Goal: Information Seeking & Learning: Learn about a topic

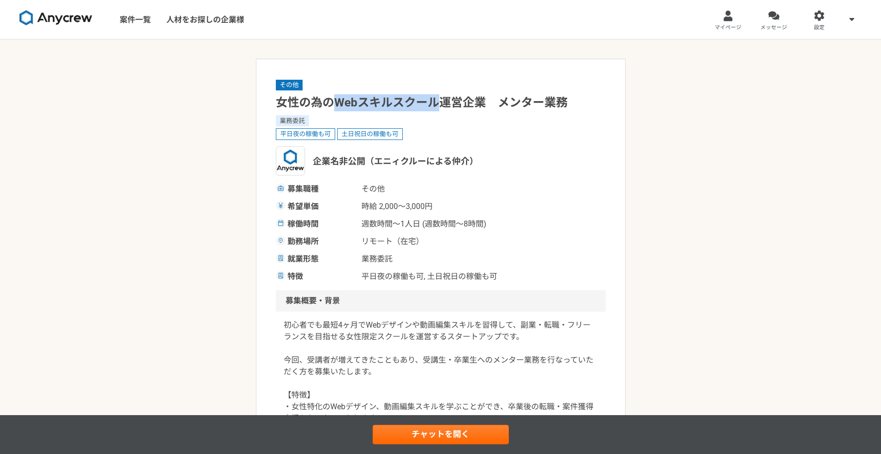
drag, startPoint x: 335, startPoint y: 103, endPoint x: 442, endPoint y: 101, distance: 107.1
click at [442, 101] on h1 "女性の為のWebスキルスクール運営企業　メンター業務" at bounding box center [441, 102] width 330 height 17
drag, startPoint x: 277, startPoint y: 103, endPoint x: 436, endPoint y: 102, distance: 159.1
click at [436, 102] on h1 "女性の為のWebスキルスクール運営企業　メンター業務" at bounding box center [441, 102] width 330 height 17
copy h1 "女性の為のWebスキルスクール"
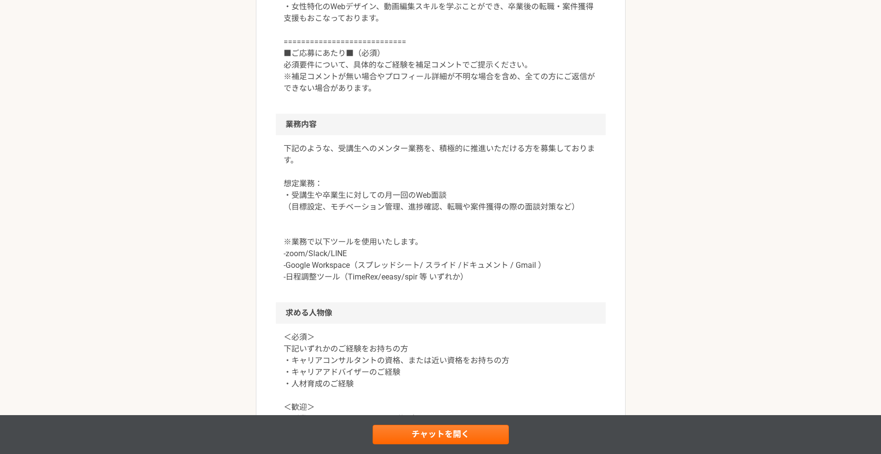
scroll to position [451, 0]
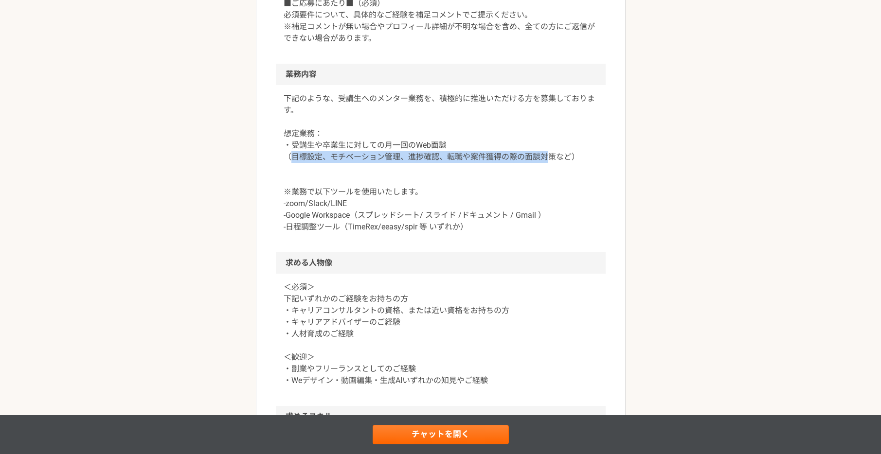
drag, startPoint x: 552, startPoint y: 159, endPoint x: 290, endPoint y: 160, distance: 261.8
click at [290, 160] on p "下記のような、受講生へのメンター業務を、積極的に推進いただける方を募集しております。 想定業務： ・受講生や卒業生に対しての月一回のWeb面談 （目標設定、モ…" at bounding box center [441, 163] width 314 height 140
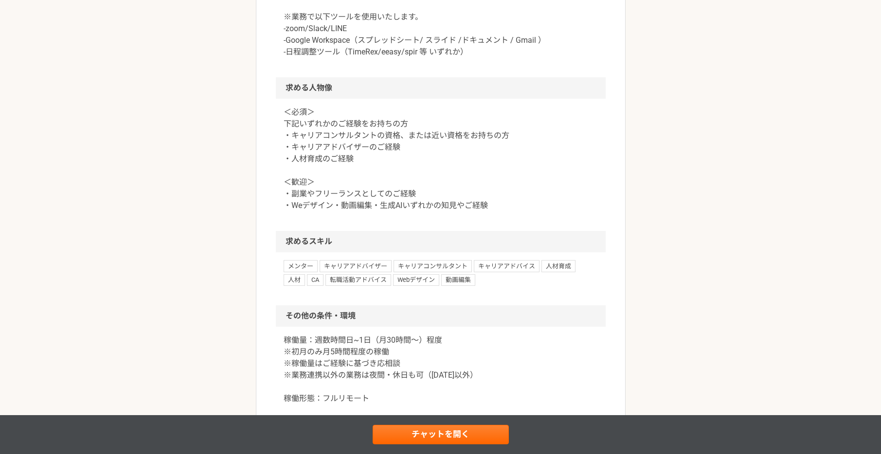
scroll to position [676, 0]
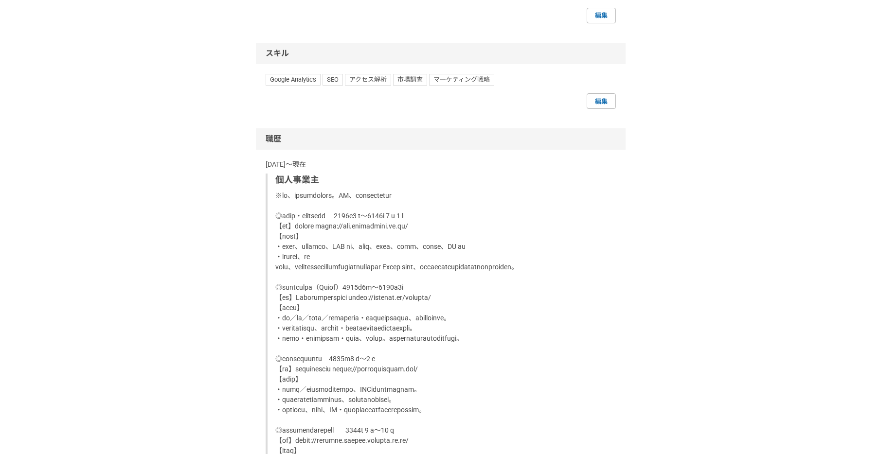
scroll to position [294, 0]
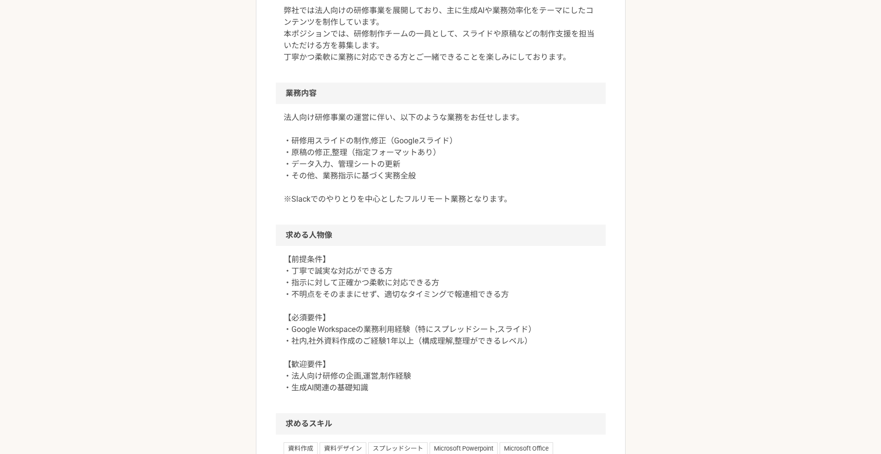
scroll to position [580, 0]
